Goal: Task Accomplishment & Management: Use online tool/utility

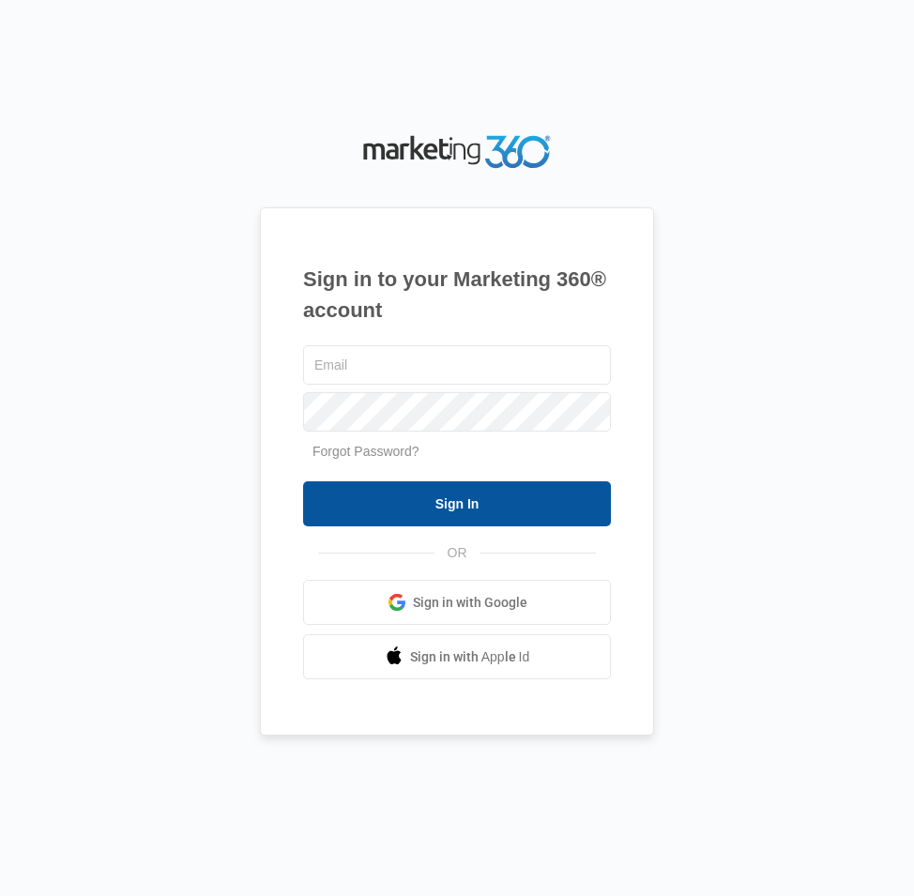
type input "[EMAIL_ADDRESS][DOMAIN_NAME]"
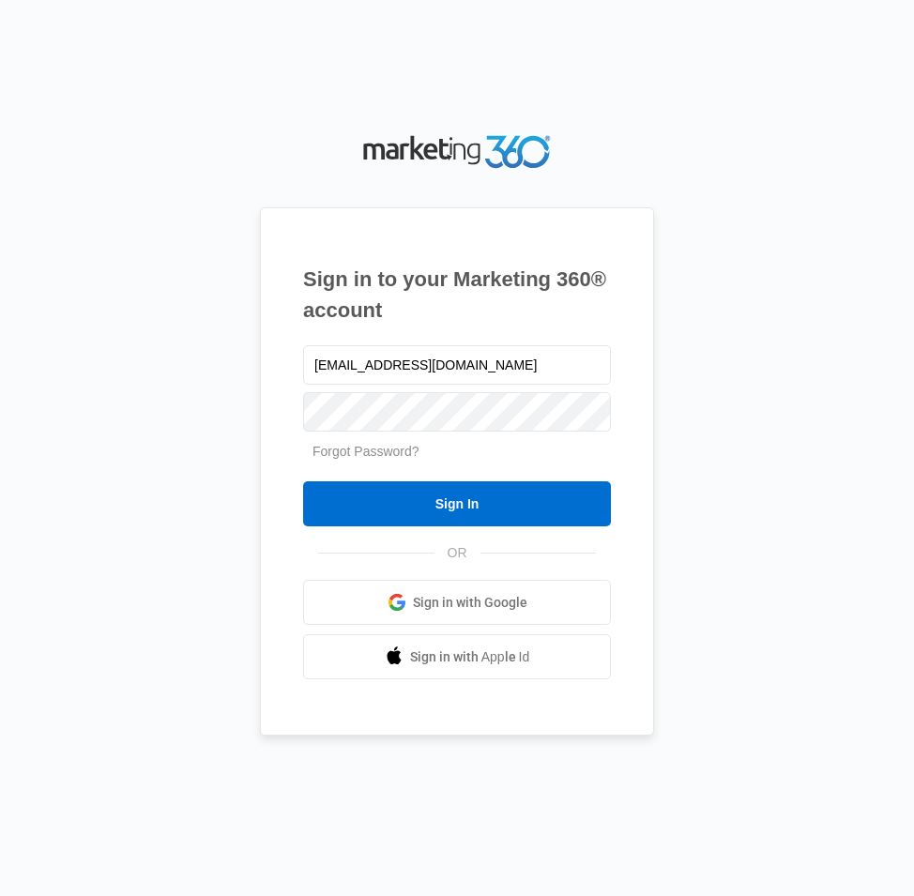
drag, startPoint x: 447, startPoint y: 506, endPoint x: 573, endPoint y: 552, distance: 133.9
click at [447, 506] on input "Sign In" at bounding box center [457, 503] width 308 height 45
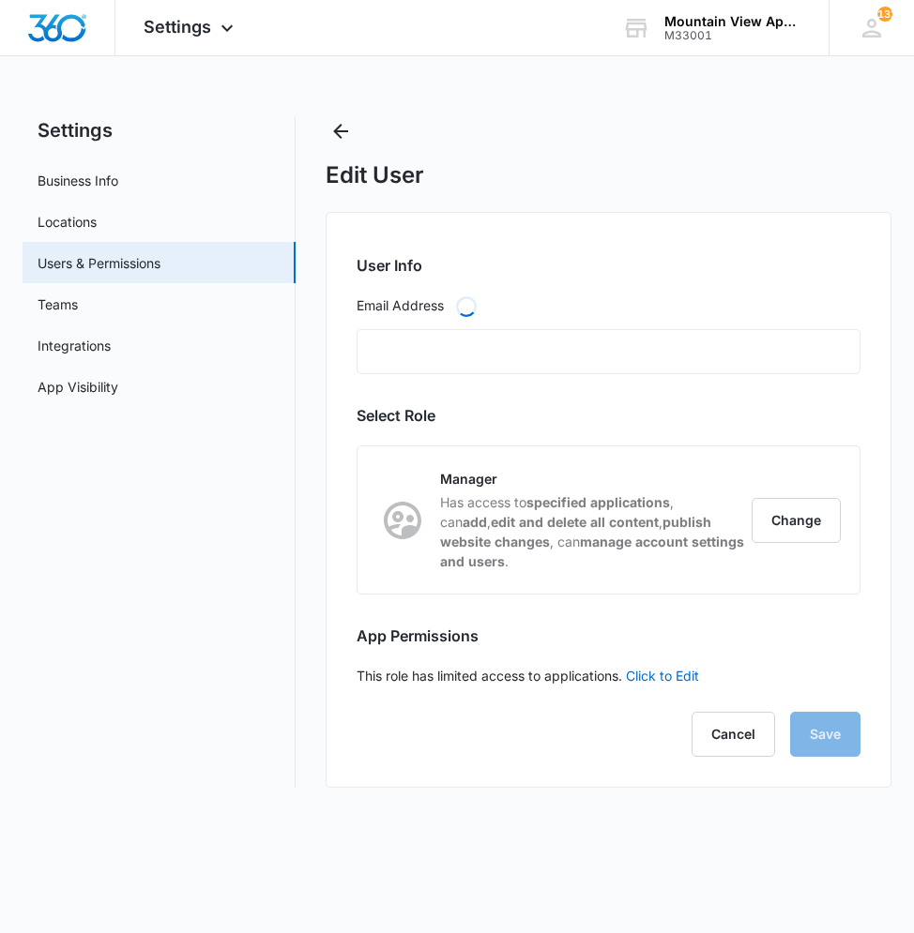
type input "[EMAIL_ADDRESS][DOMAIN_NAME]"
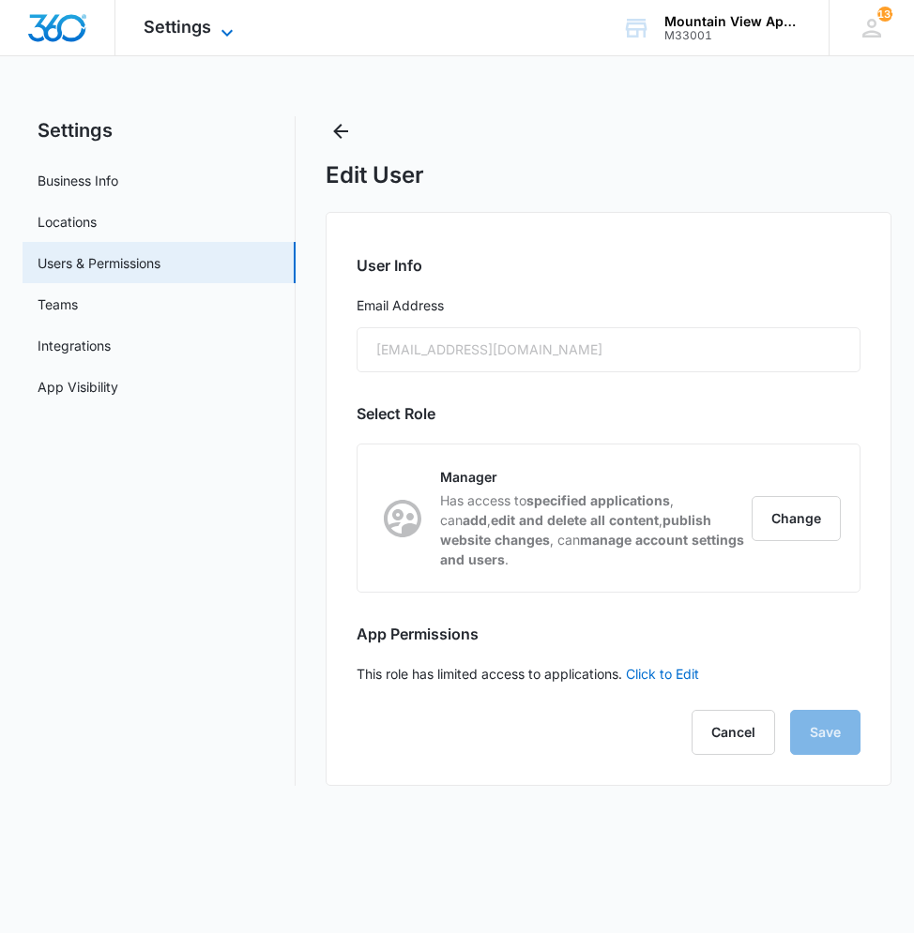
click at [196, 26] on span "Settings" at bounding box center [178, 27] width 68 height 20
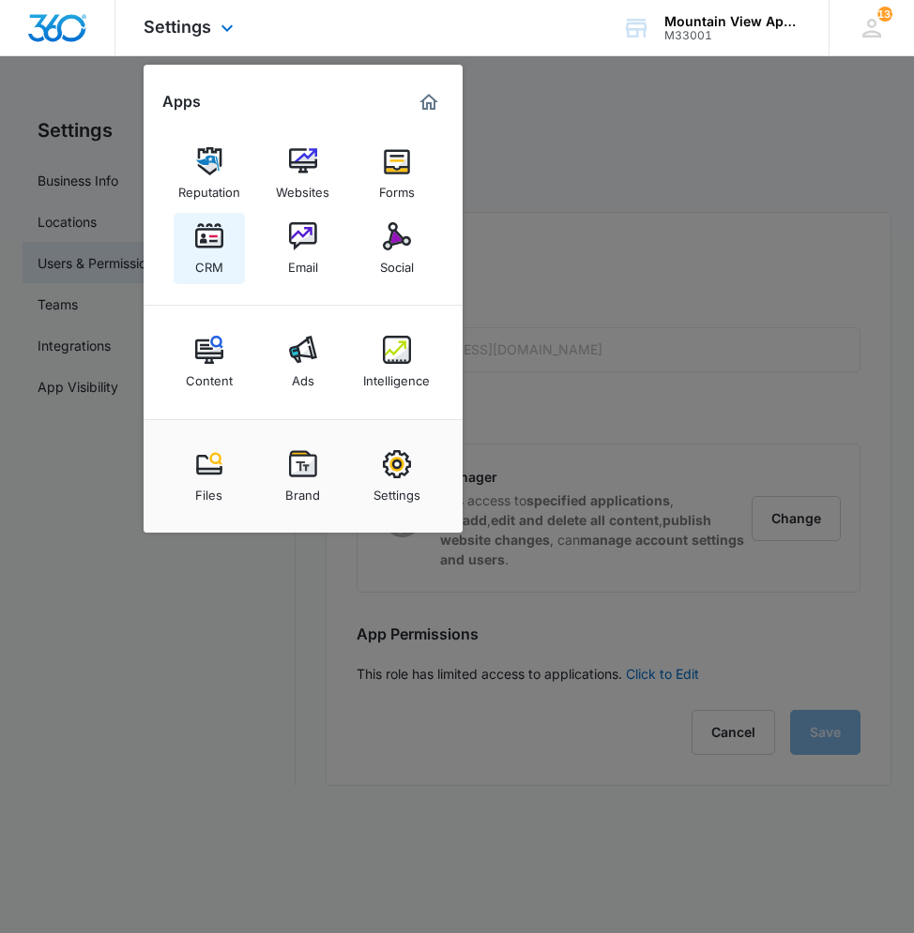
click at [203, 264] on div "CRM" at bounding box center [209, 262] width 28 height 24
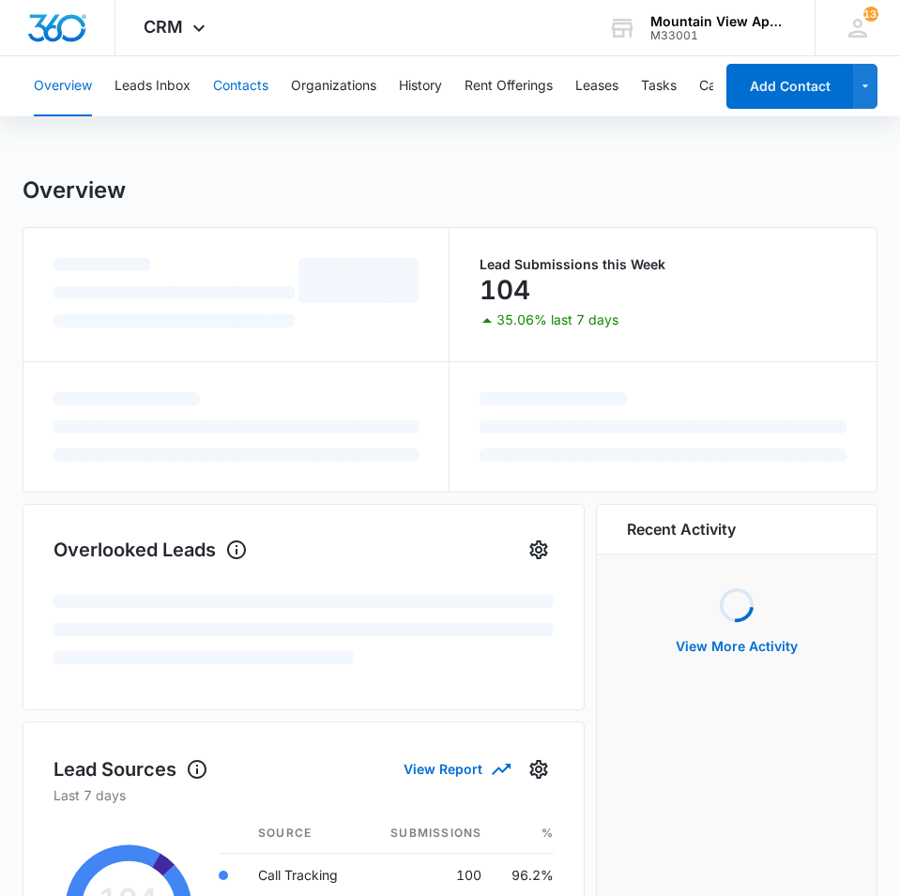
click at [253, 80] on button "Contacts" at bounding box center [240, 86] width 55 height 60
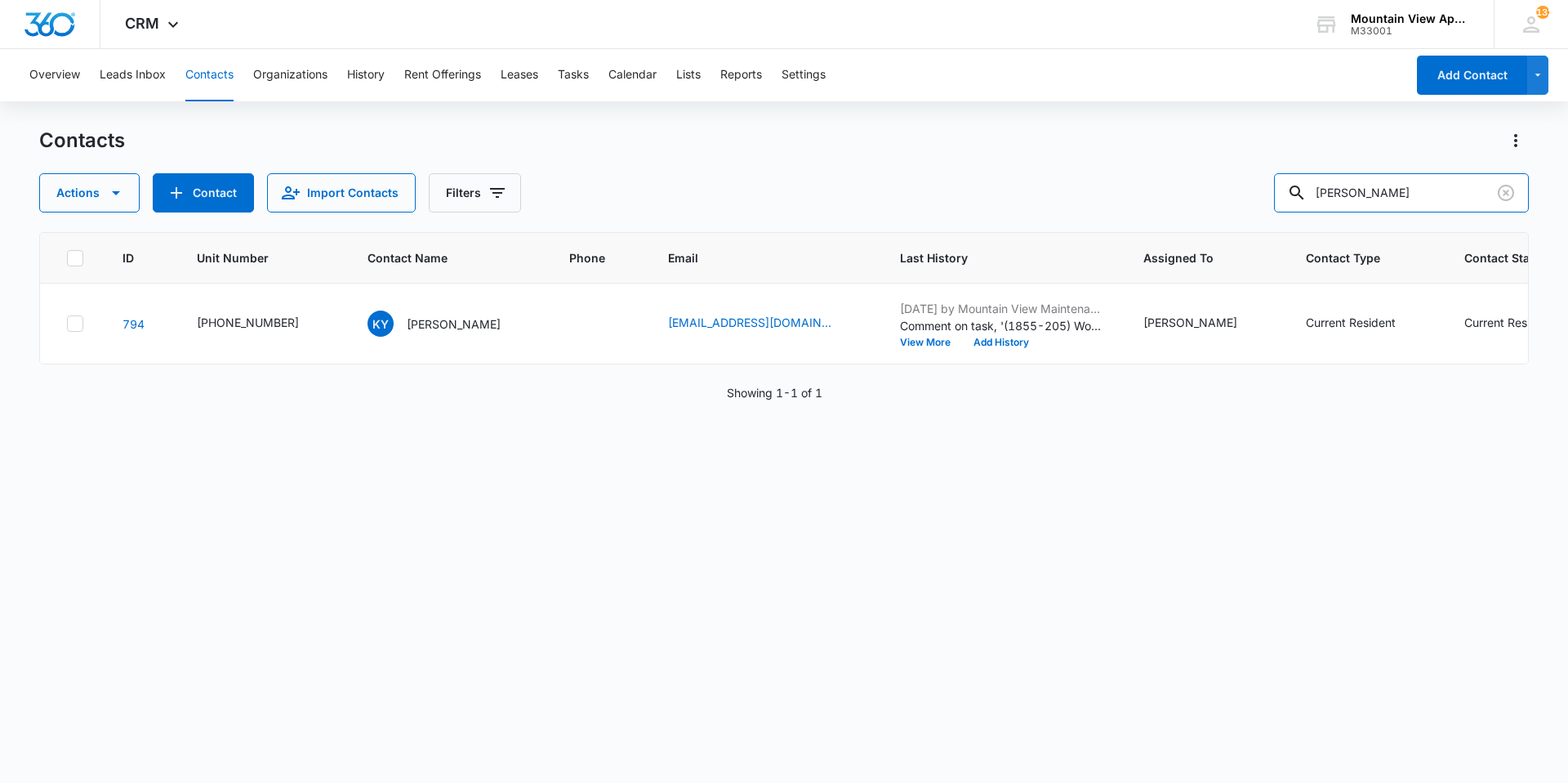
drag, startPoint x: 1205, startPoint y: 137, endPoint x: 558, endPoint y: -14, distance: 664.4
click at [558, 0] on html "CRM Apps Reputation Websites Forms CRM Email Social Content Ads Intelligence Fi…" at bounding box center [784, 391] width 1568 height 783
type input "ramsell"
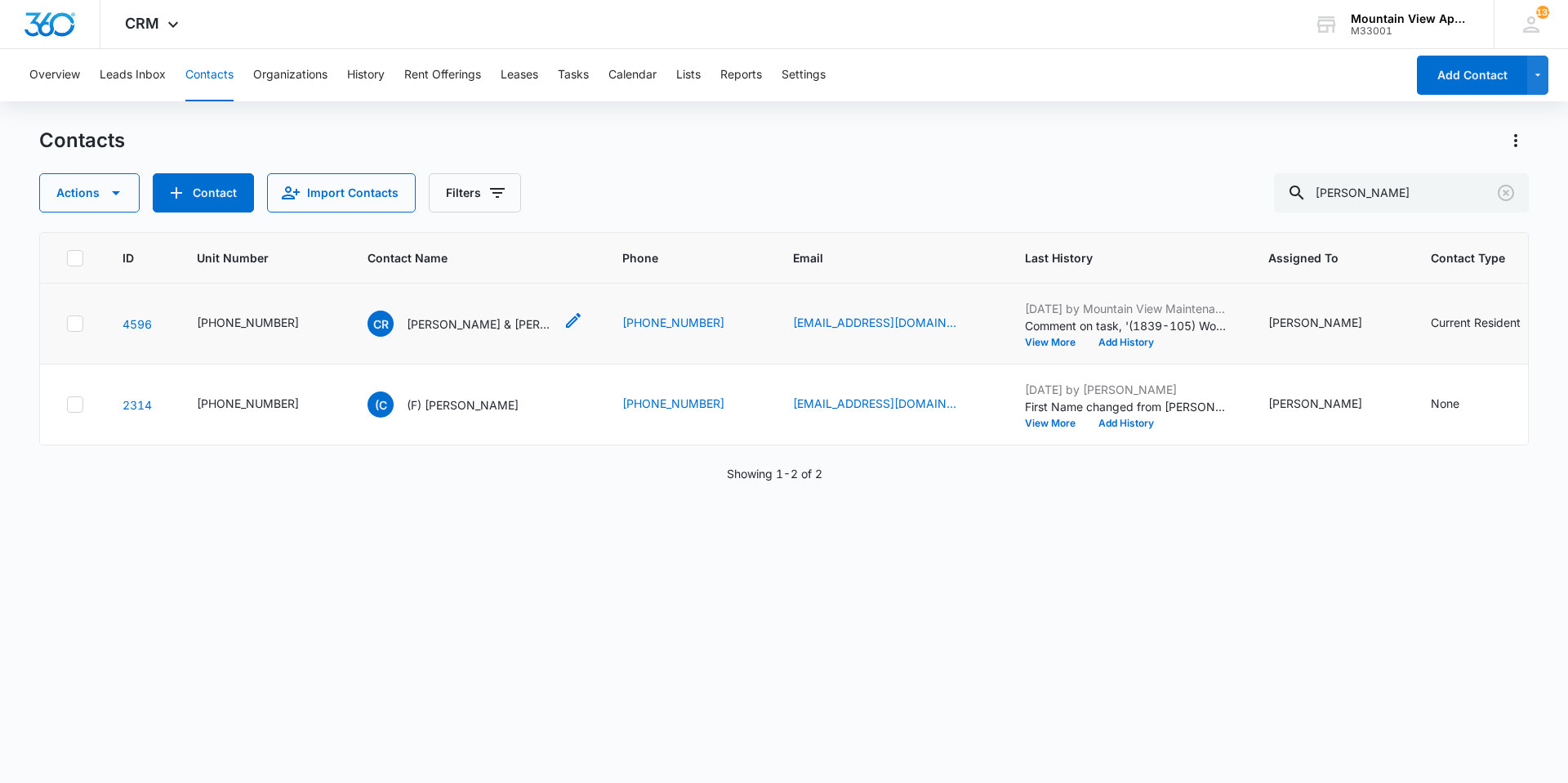
click at [422, 322] on p "Charles Ramsell & Mary Blakeslee" at bounding box center [480, 324] width 147 height 17
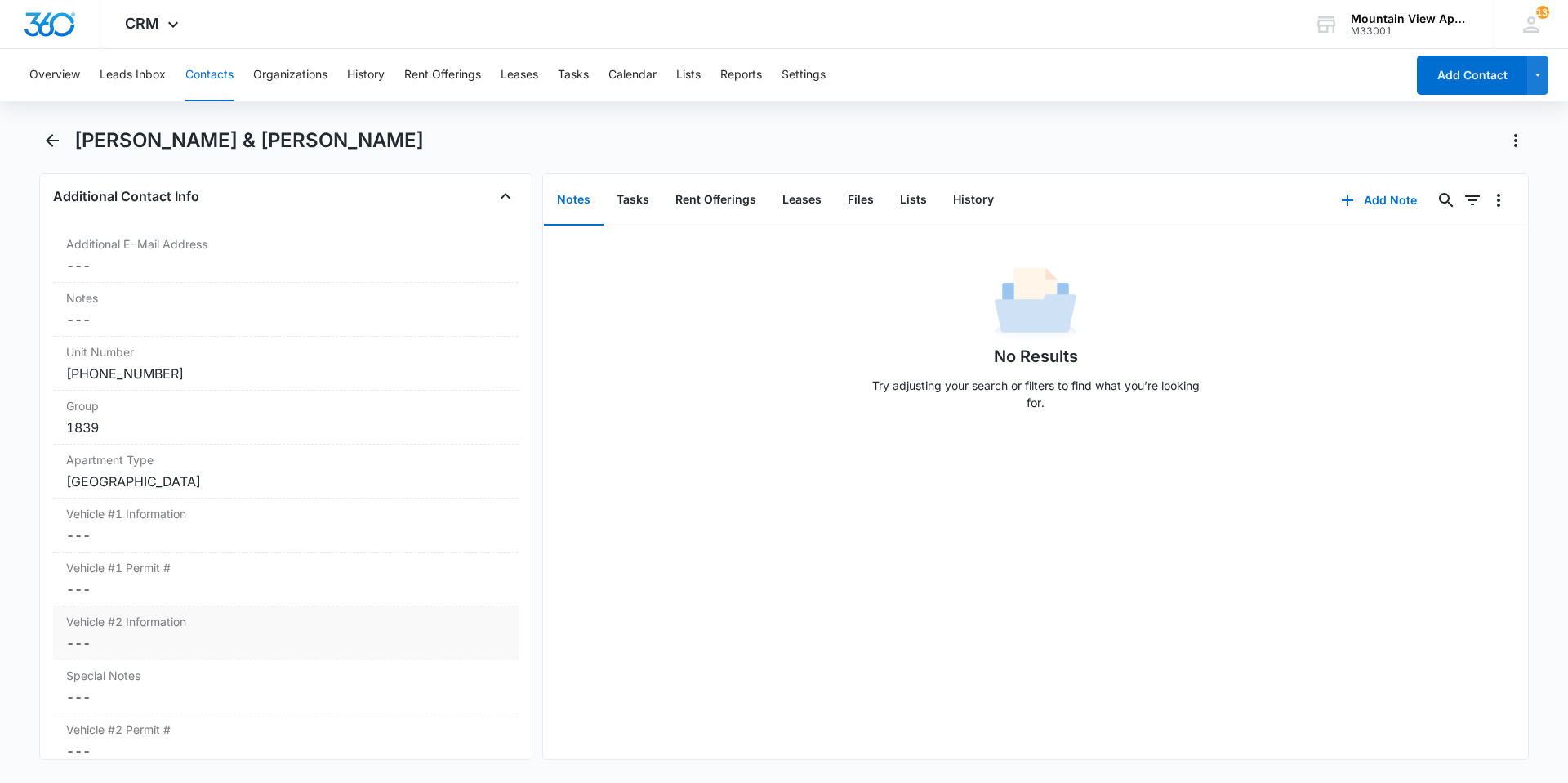
scroll to position [1389, 0]
